Goal: Find contact information

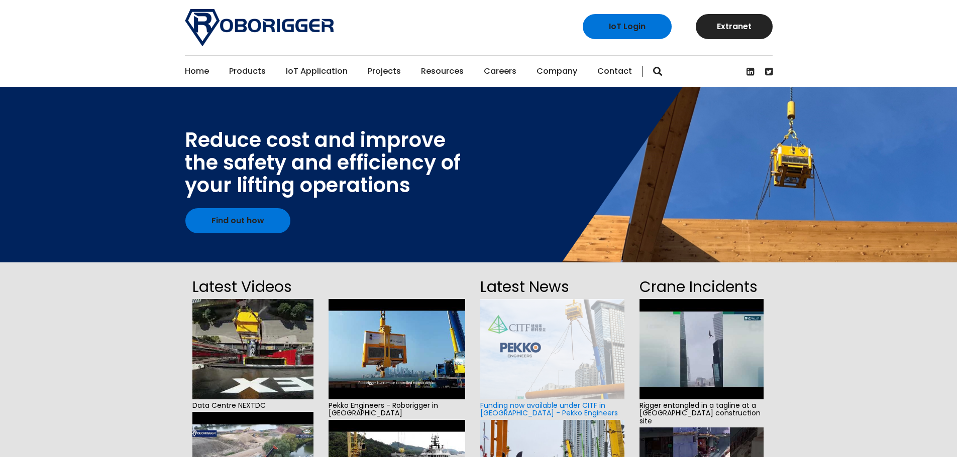
click at [605, 70] on link "Contact" at bounding box center [614, 71] width 35 height 31
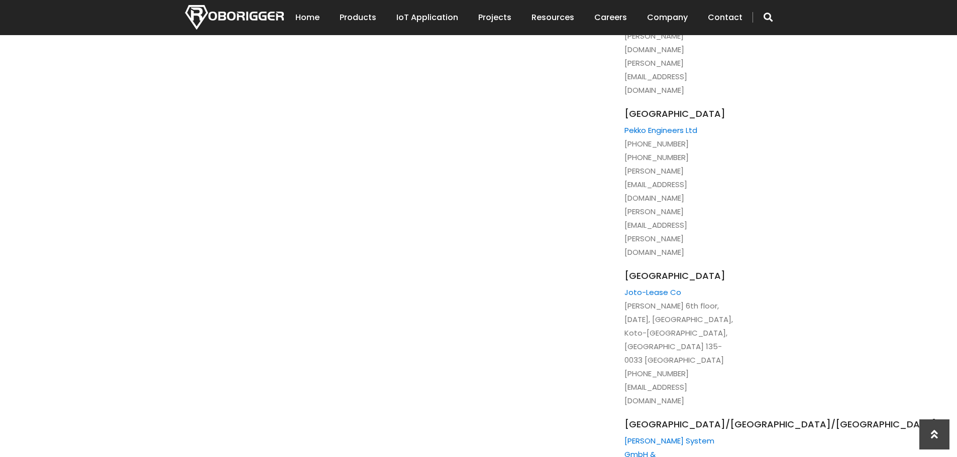
scroll to position [1456, 0]
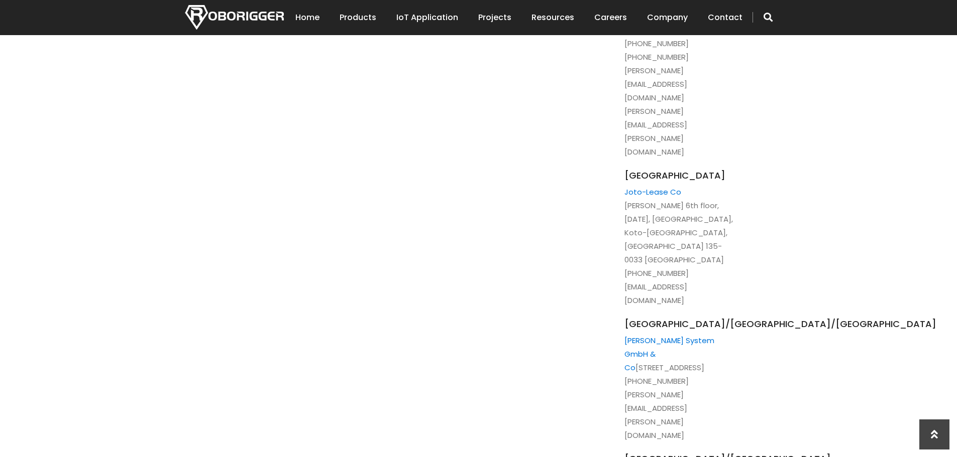
drag, startPoint x: 774, startPoint y: 273, endPoint x: 616, endPoint y: 271, distance: 158.7
click at [614, 273] on div "Drop us a message Subject of Enquiry Roborigger Rental Roborigger Purchase Cust…" at bounding box center [478, 171] width 603 height 2603
drag, startPoint x: 624, startPoint y: 273, endPoint x: 767, endPoint y: 271, distance: 142.6
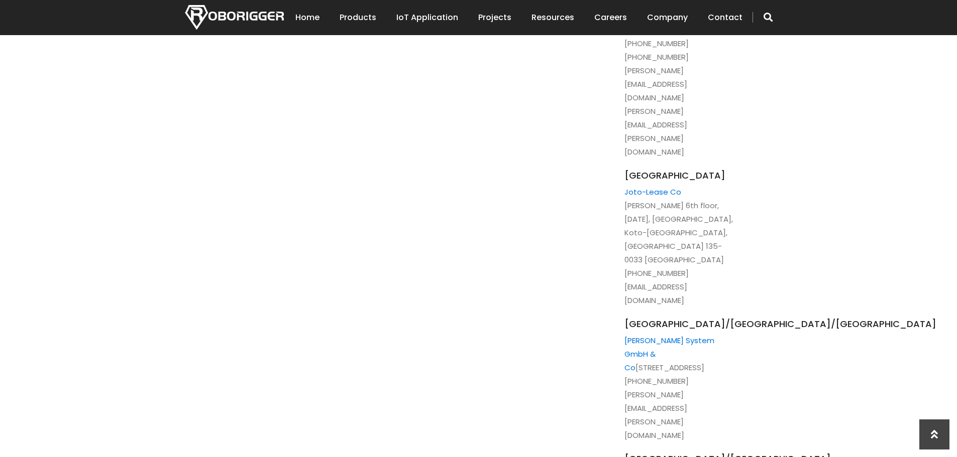
copy li "edwin.vanzitteren@ludwigsystem.com"
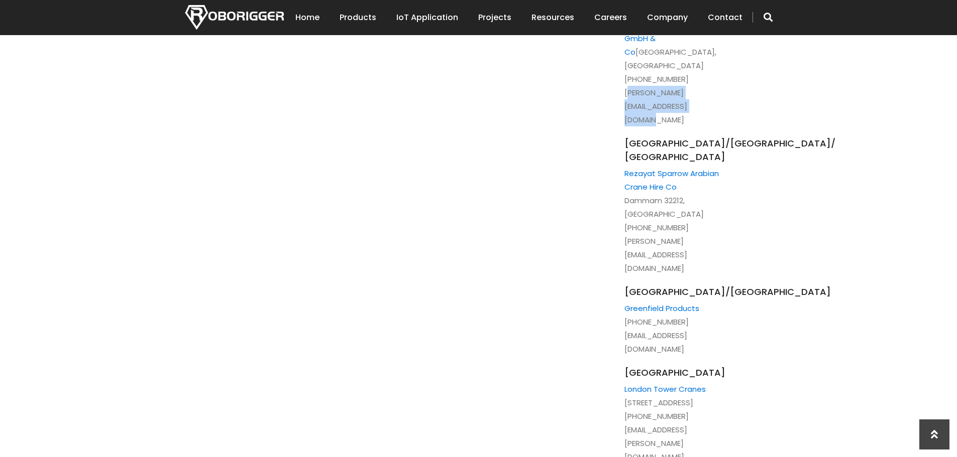
scroll to position [1807, 0]
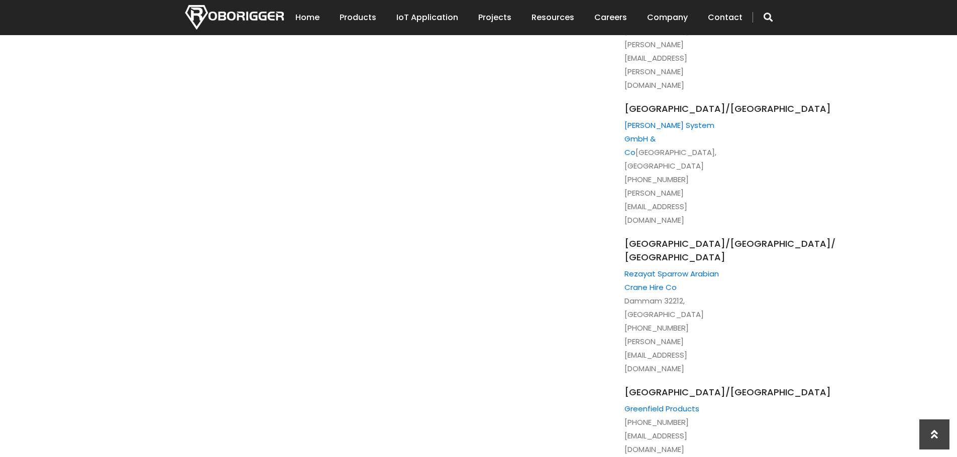
drag, startPoint x: 788, startPoint y: 204, endPoint x: 688, endPoint y: 206, distance: 99.9
drag, startPoint x: 648, startPoint y: 207, endPoint x: 641, endPoint y: 209, distance: 6.7
drag, startPoint x: 625, startPoint y: 206, endPoint x: 785, endPoint y: 207, distance: 160.2
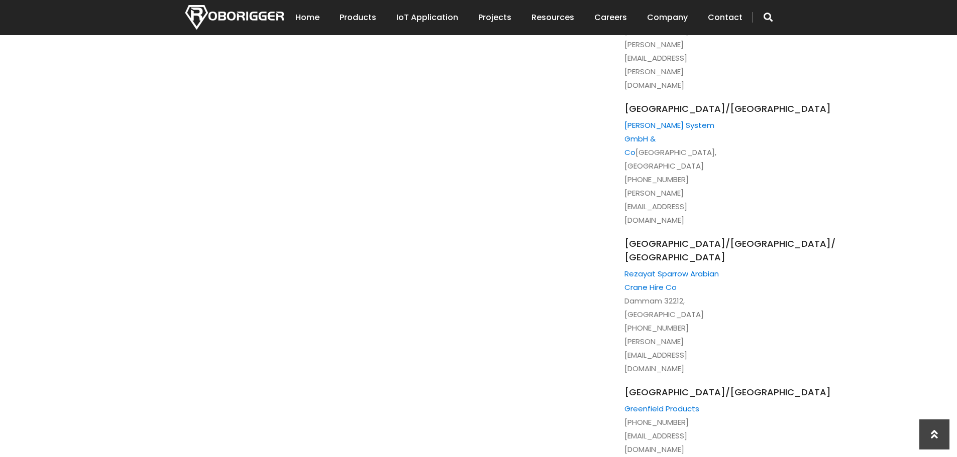
copy li "paddy.donaghy@londontowercranes.co.uk"
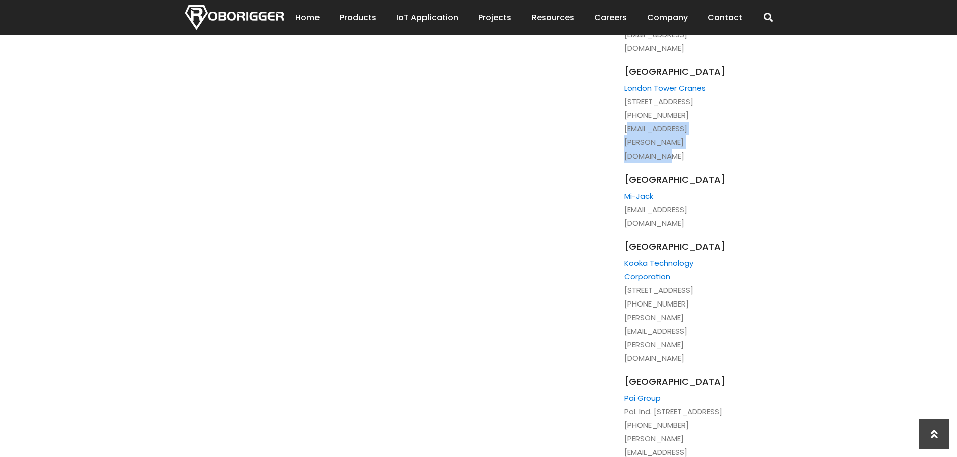
scroll to position [2332, 0]
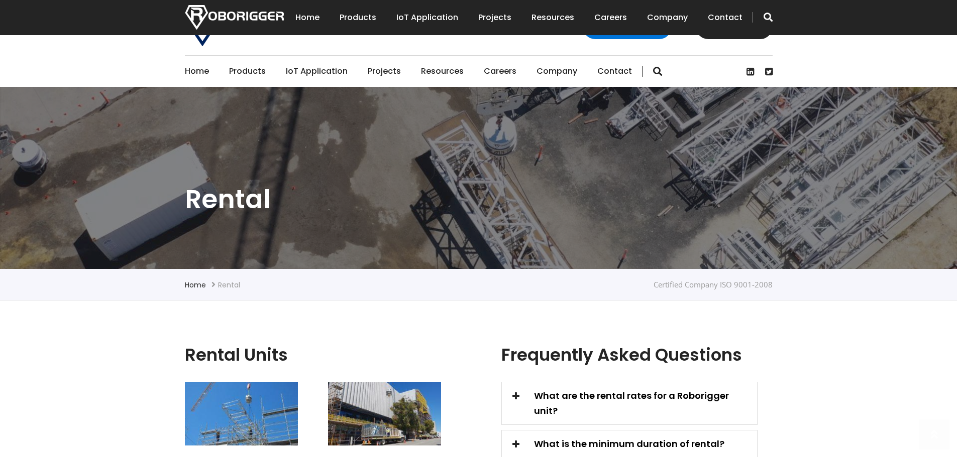
scroll to position [201, 0]
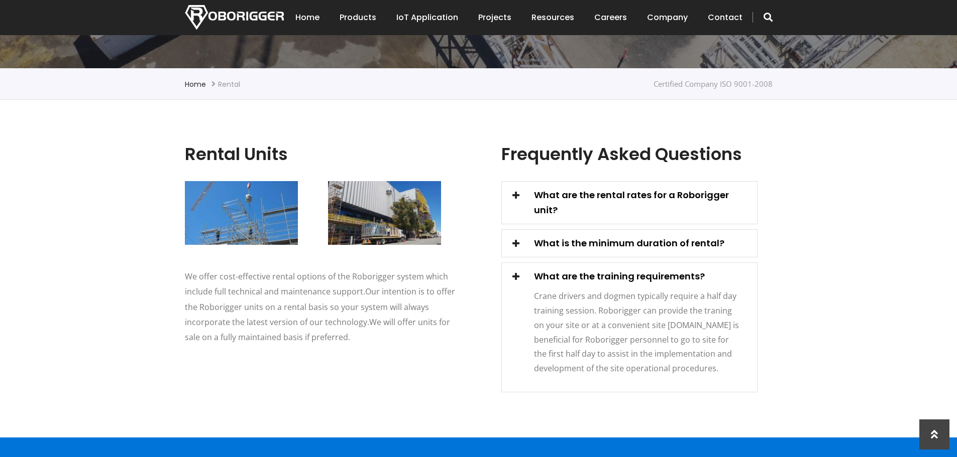
click at [516, 192] on span at bounding box center [516, 195] width 14 height 14
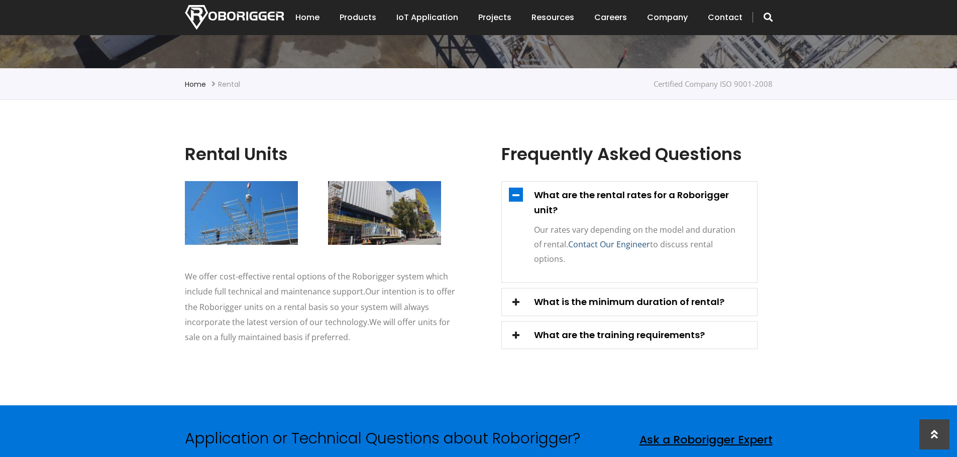
click at [621, 239] on link "Contact Our Engineer" at bounding box center [609, 244] width 82 height 11
click at [514, 194] on span at bounding box center [516, 195] width 14 height 14
click at [514, 191] on span at bounding box center [516, 195] width 14 height 14
click at [516, 295] on span at bounding box center [516, 302] width 14 height 14
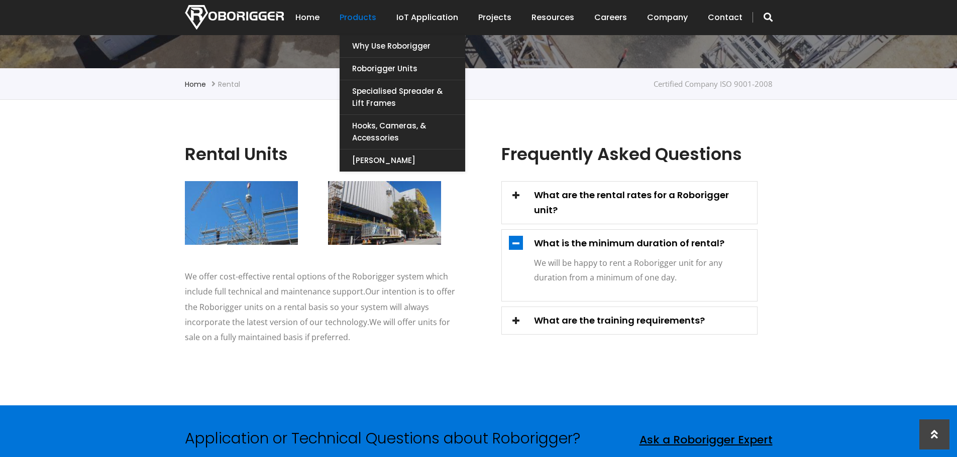
click at [371, 23] on link "Products" at bounding box center [357, 17] width 37 height 31
click at [384, 73] on link "Roborigger Units" at bounding box center [402, 69] width 126 height 22
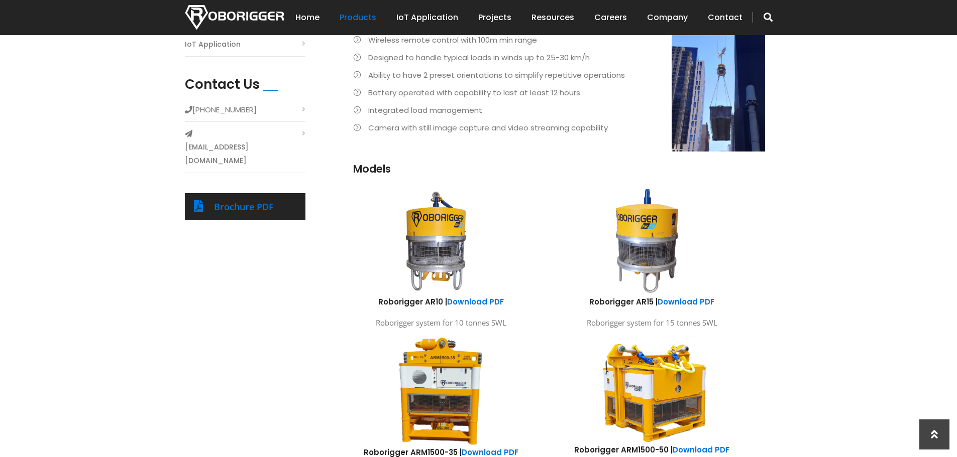
scroll to position [452, 0]
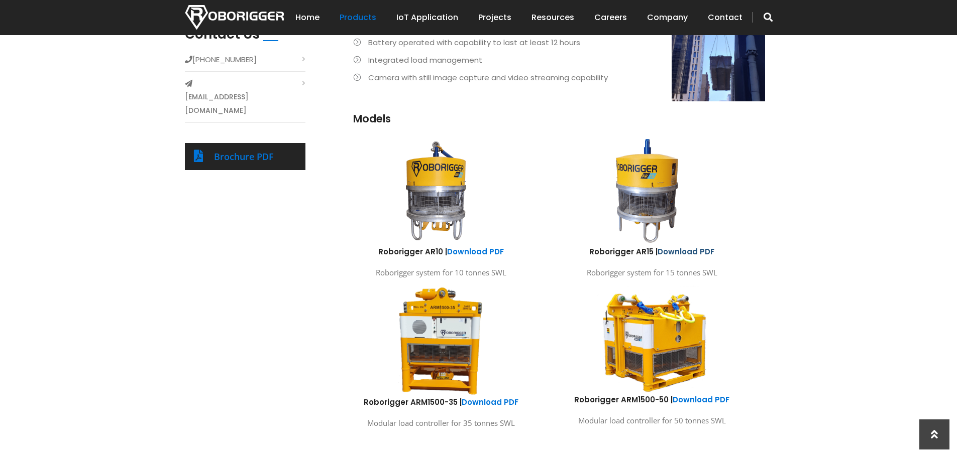
click at [692, 250] on link "Download PDF" at bounding box center [685, 252] width 57 height 11
click at [480, 258] on div "Roborigger AR10 | Download PDF Roborigger system for 10 tonnes SWL" at bounding box center [441, 263] width 196 height 33
click at [486, 248] on link "Download PDF" at bounding box center [475, 252] width 57 height 11
